Goal: Task Accomplishment & Management: Manage account settings

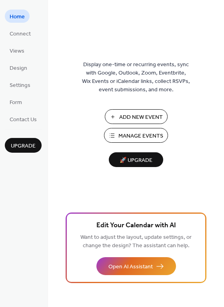
click at [140, 132] on span "Manage Events" at bounding box center [140, 136] width 45 height 8
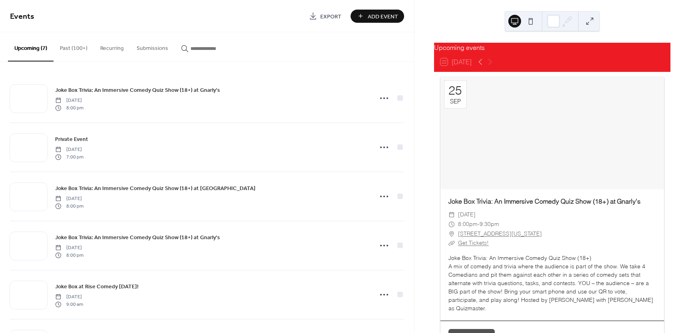
click at [71, 49] on button "Past (100+)" at bounding box center [73, 46] width 40 height 28
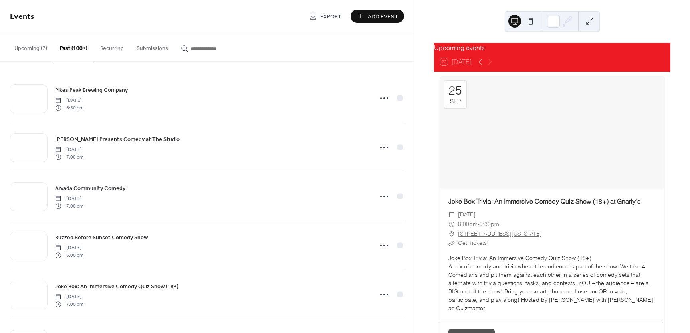
click at [31, 49] on button "Upcoming (7)" at bounding box center [31, 46] width 46 height 28
